Goal: Navigation & Orientation: Go to known website

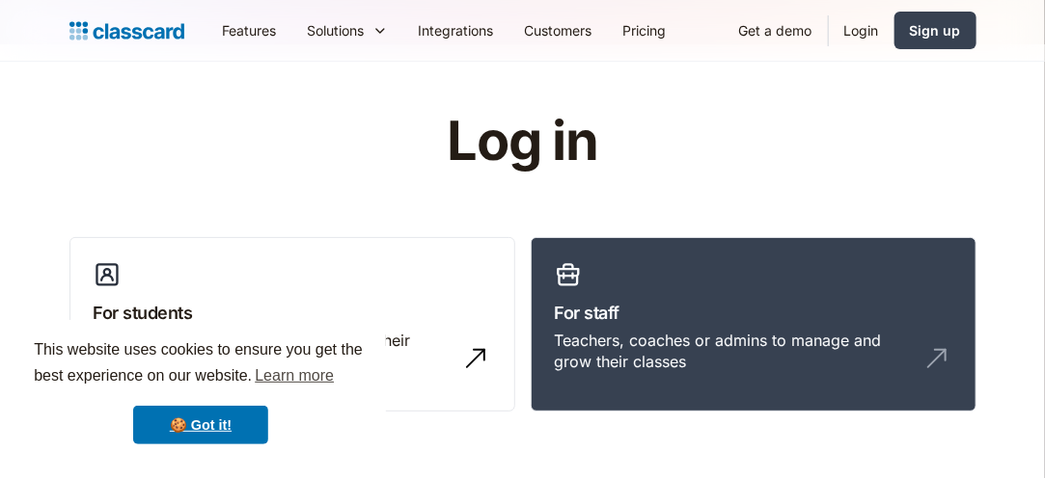
scroll to position [19, 0]
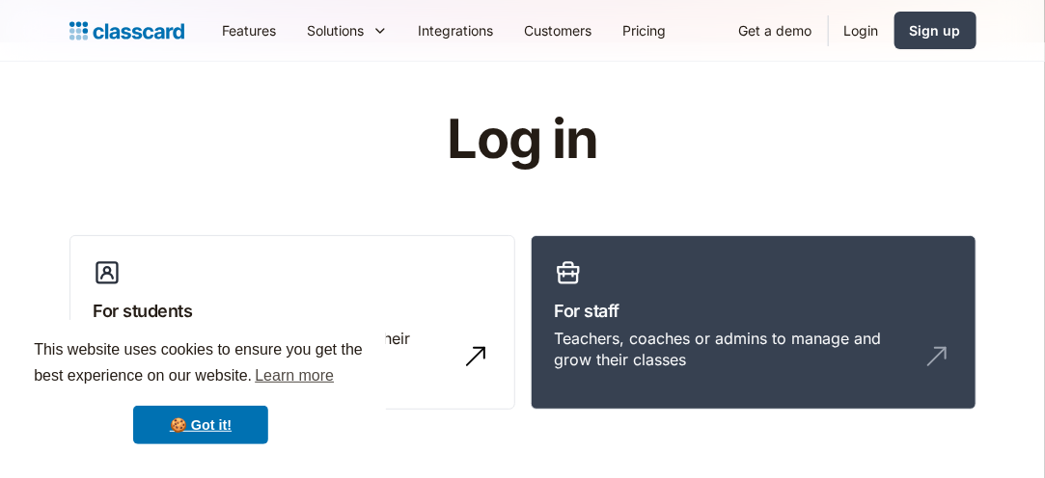
click at [860, 30] on link "Login" at bounding box center [862, 30] width 66 height 43
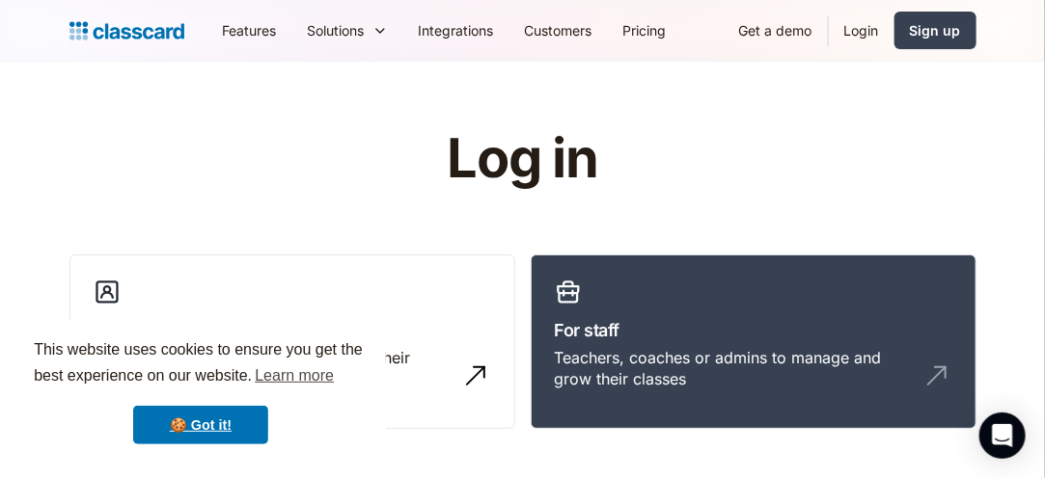
click at [862, 30] on link "Login" at bounding box center [862, 30] width 66 height 43
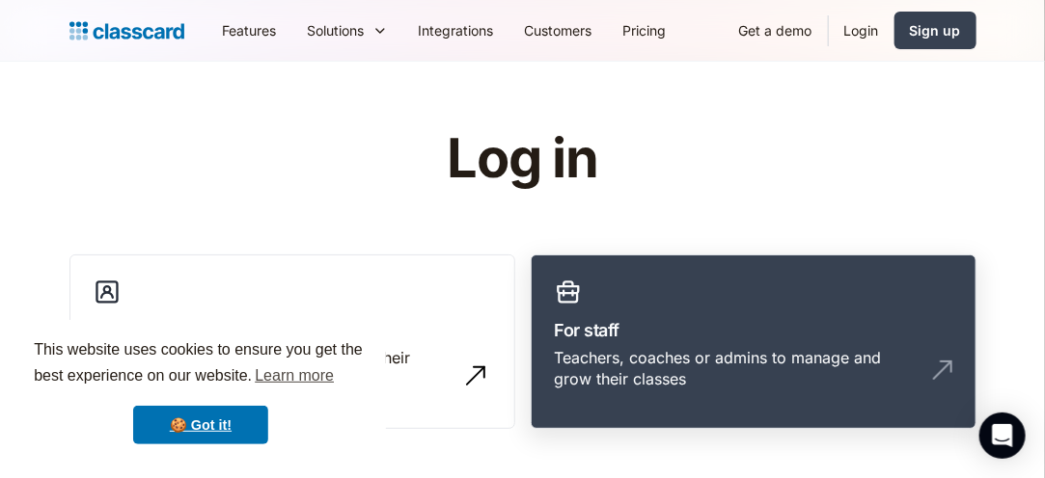
click at [822, 360] on div "Teachers, coaches or admins to manage and grow their classes" at bounding box center [734, 368] width 359 height 43
